Goal: Task Accomplishment & Management: Manage account settings

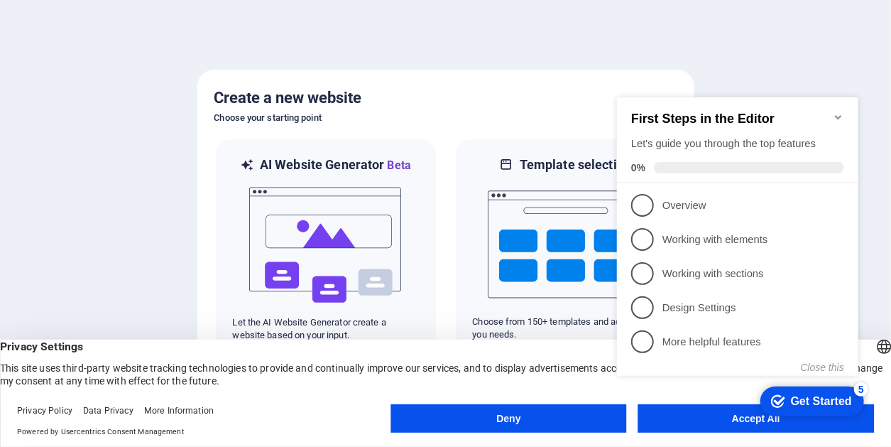
click at [837, 111] on icon "Minimize checklist" at bounding box center [837, 116] width 11 height 11
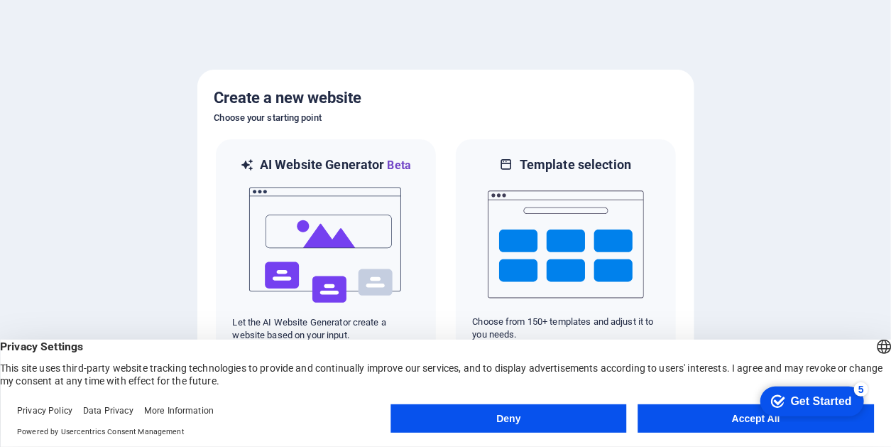
click at [705, 429] on button "Accept All" at bounding box center [756, 418] width 236 height 28
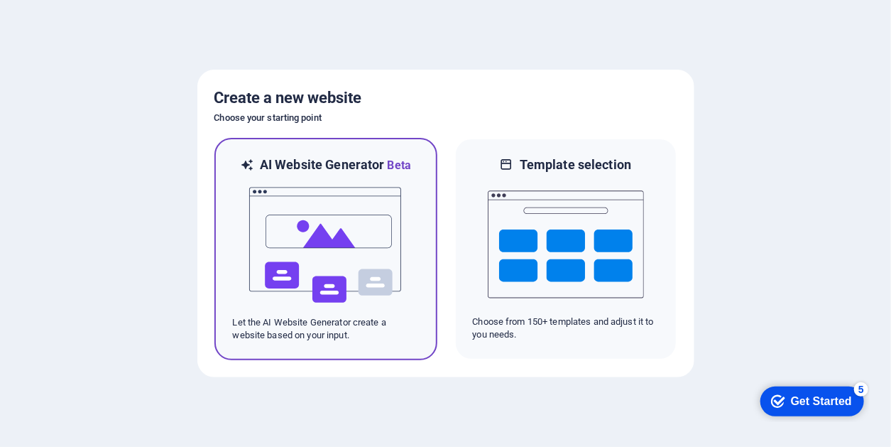
click at [323, 269] on img at bounding box center [326, 245] width 156 height 142
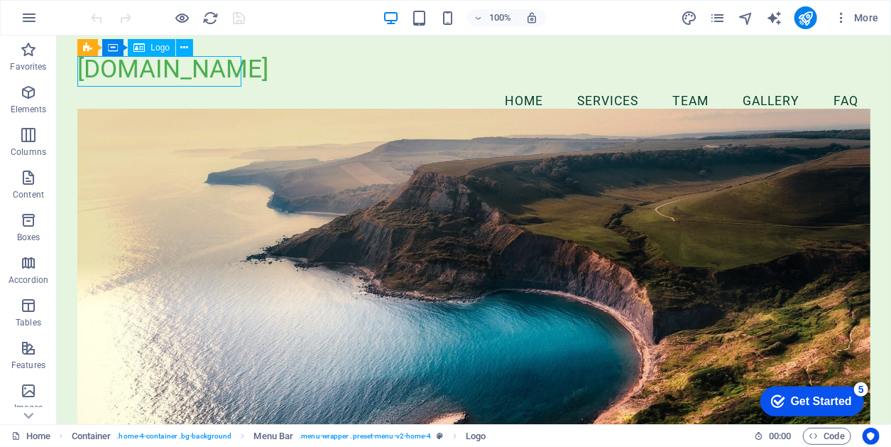
select select "px"
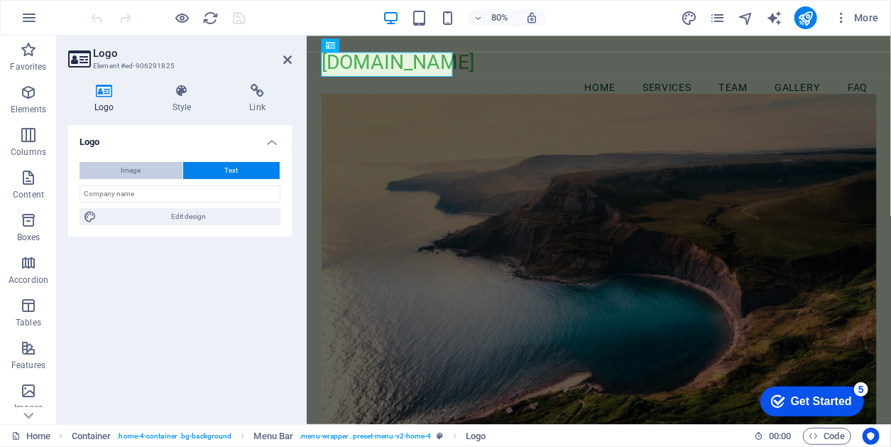
click at [142, 171] on button "Image" at bounding box center [131, 170] width 103 height 17
select select "DISABLED_OPTION_VALUE"
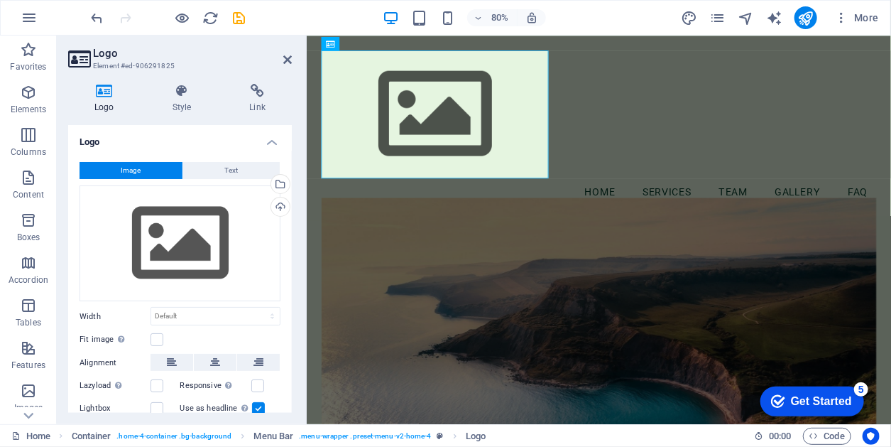
click at [134, 170] on span "Image" at bounding box center [131, 170] width 20 height 17
click at [175, 235] on div "Drag files here, click to choose files or select files from Files or our free s…" at bounding box center [180, 243] width 201 height 116
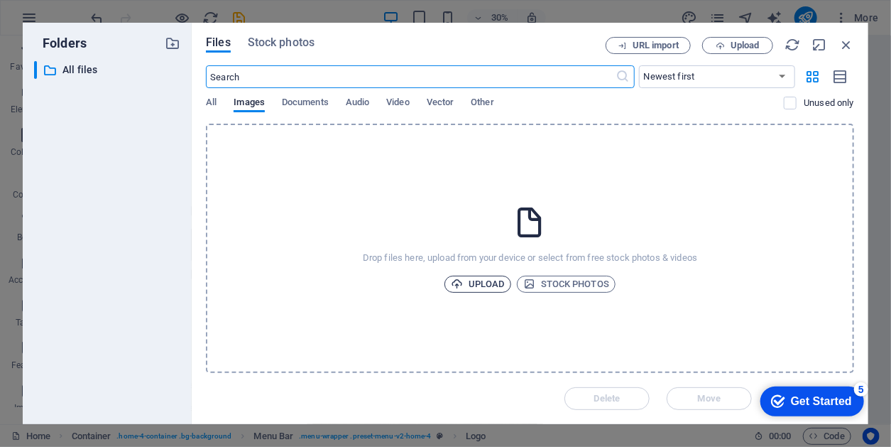
click at [470, 285] on span "Upload" at bounding box center [478, 284] width 54 height 17
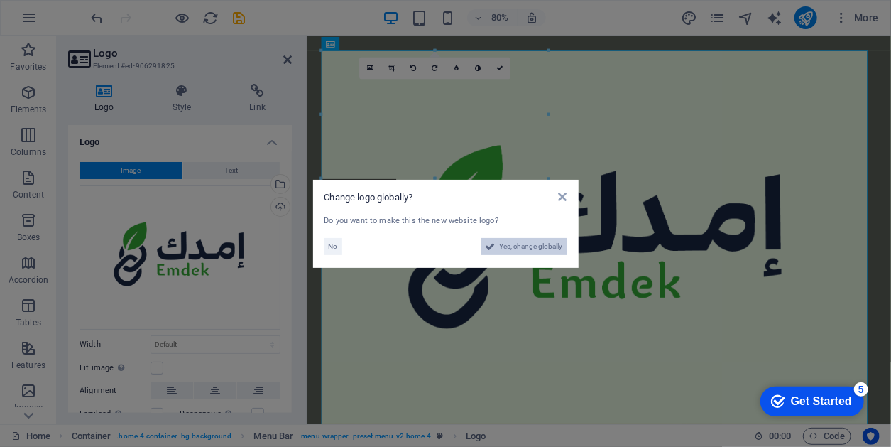
click at [524, 245] on span "Yes, change globally" at bounding box center [531, 246] width 63 height 17
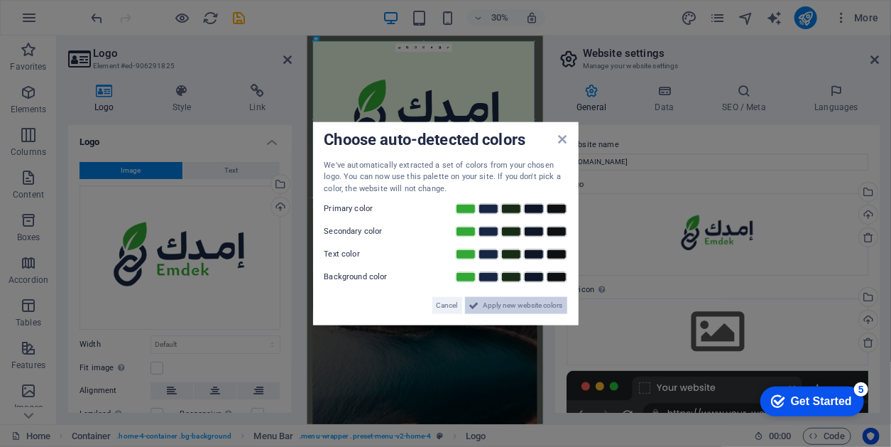
click at [512, 304] on span "Apply new website colors" at bounding box center [524, 305] width 80 height 17
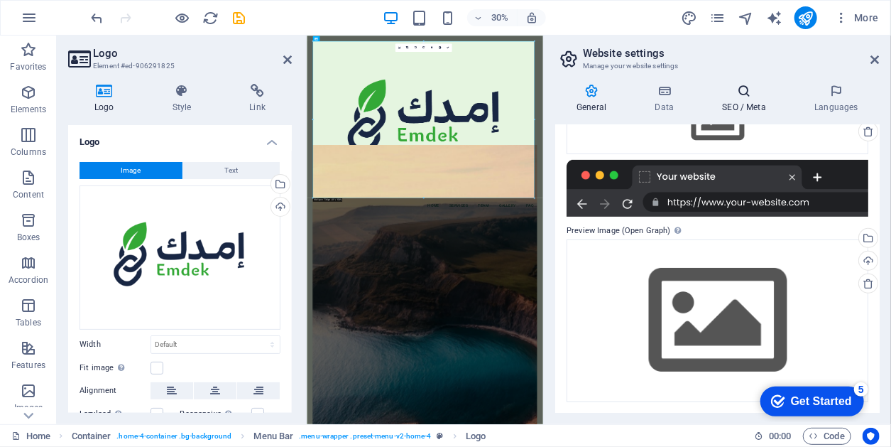
scroll to position [70, 0]
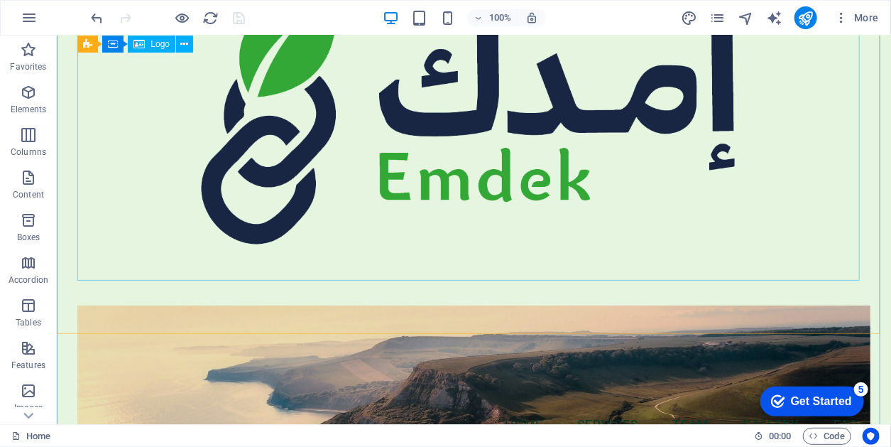
scroll to position [142, 0]
